Goal: Check status: Check status

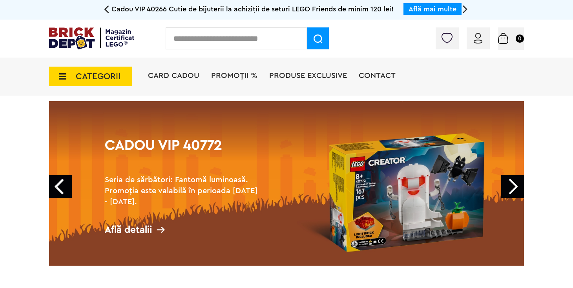
click at [80, 82] on span "CATEGORII" at bounding box center [90, 77] width 83 height 20
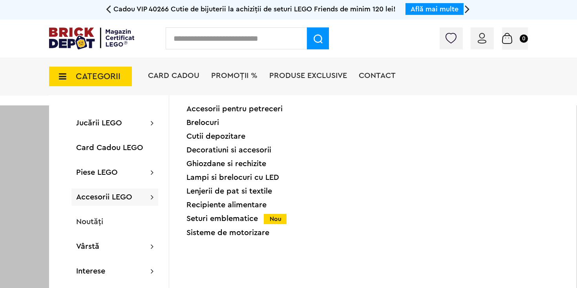
click at [222, 219] on div "Seturi emblematice Nou" at bounding box center [248, 219] width 124 height 8
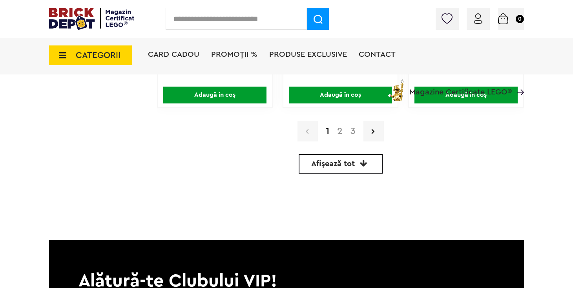
scroll to position [1846, 0]
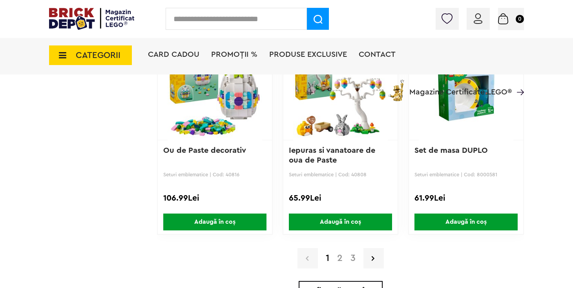
click at [340, 256] on link "2" at bounding box center [339, 258] width 13 height 9
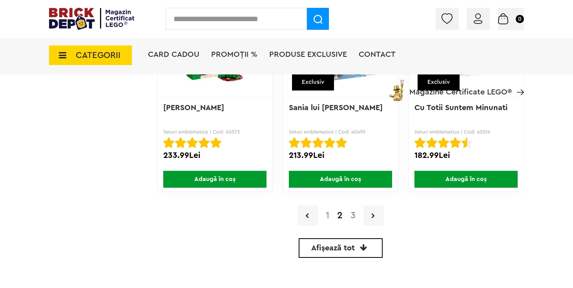
scroll to position [1890, 0]
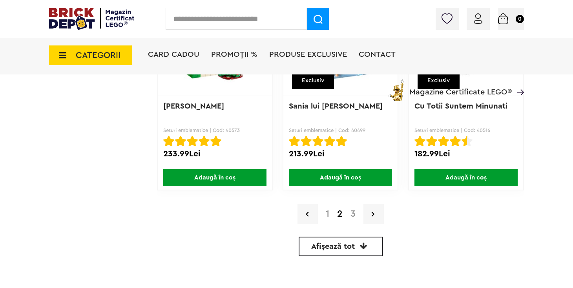
click at [356, 212] on link "3" at bounding box center [352, 214] width 13 height 9
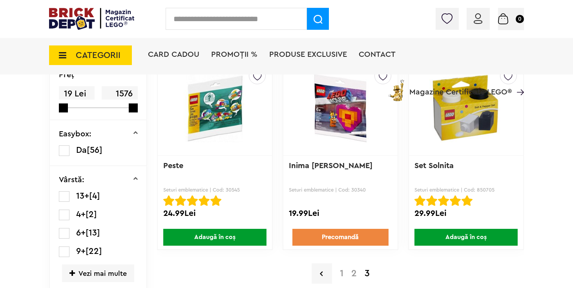
scroll to position [265, 0]
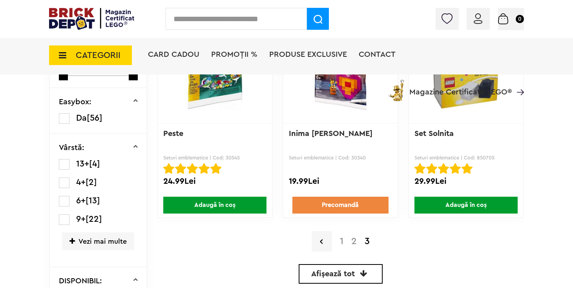
click at [343, 242] on link "1" at bounding box center [341, 241] width 11 height 9
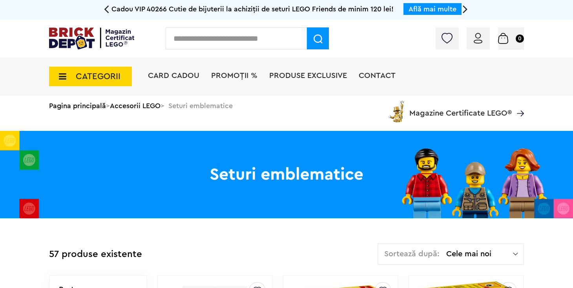
click at [277, 78] on span "Produse exclusive" at bounding box center [308, 76] width 78 height 8
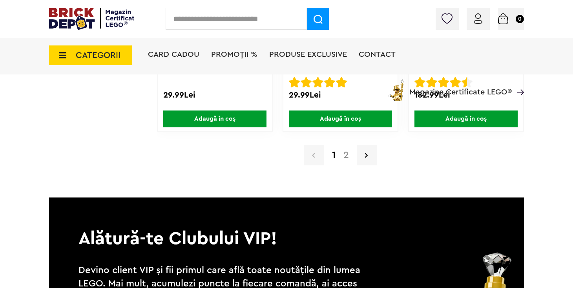
scroll to position [6214, 0]
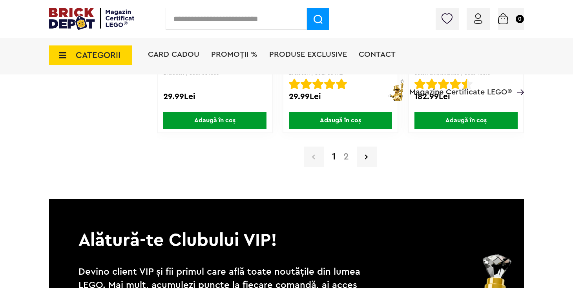
click at [348, 156] on link "2" at bounding box center [345, 156] width 13 height 9
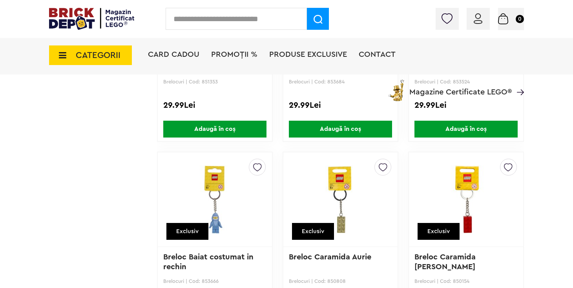
scroll to position [1385, 0]
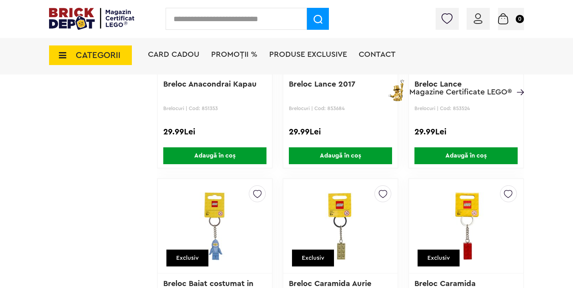
click at [478, 19] on img at bounding box center [478, 18] width 9 height 11
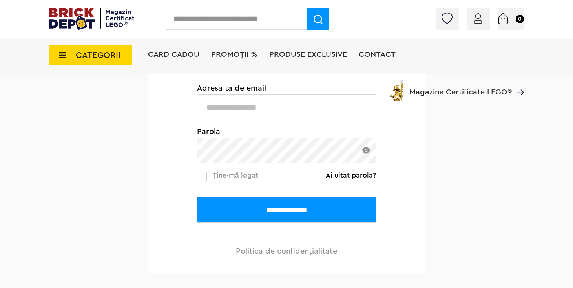
scroll to position [160, 0]
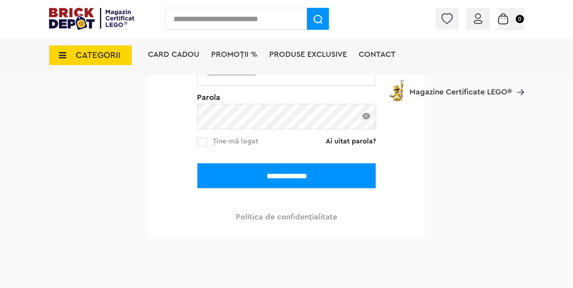
type input "**********"
click at [308, 177] on input "**********" at bounding box center [286, 176] width 179 height 26
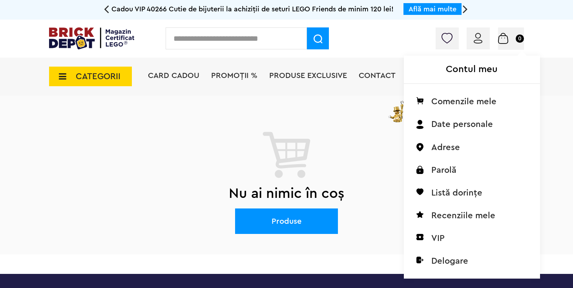
click at [478, 38] on img at bounding box center [478, 38] width 9 height 11
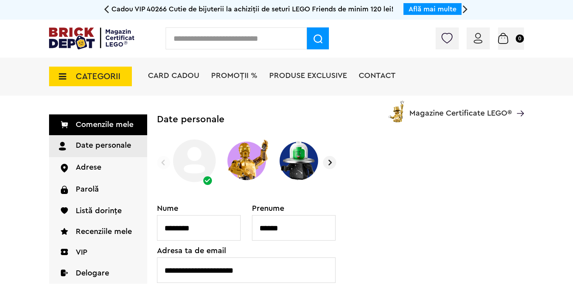
click at [117, 133] on link "Comenzile mele" at bounding box center [98, 125] width 98 height 21
click at [116, 126] on link "Comenzile mele" at bounding box center [98, 125] width 98 height 21
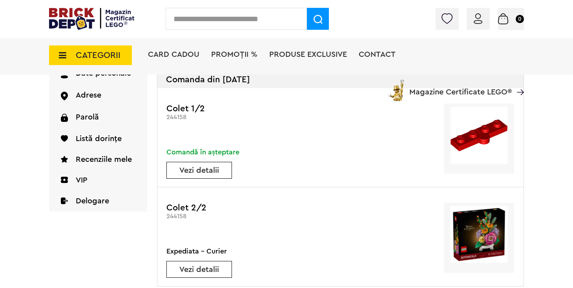
scroll to position [91, 0]
click at [208, 167] on link "Vezi detalii" at bounding box center [199, 171] width 65 height 8
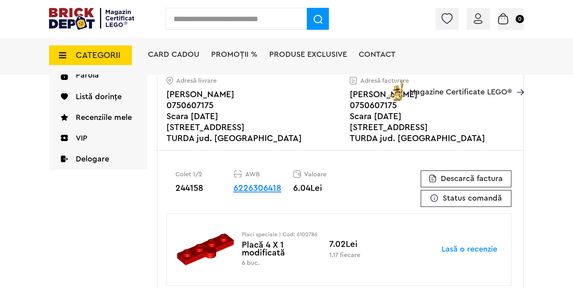
scroll to position [136, 0]
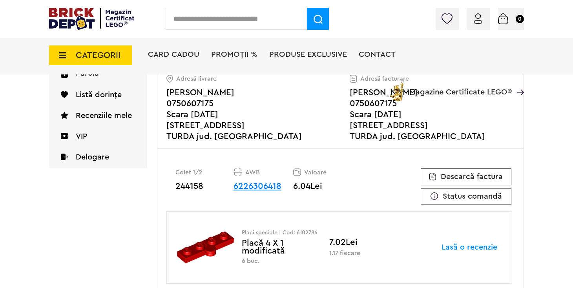
click at [267, 186] on link "6226306418" at bounding box center [257, 186] width 48 height 9
